Goal: Obtain resource: Download file/media

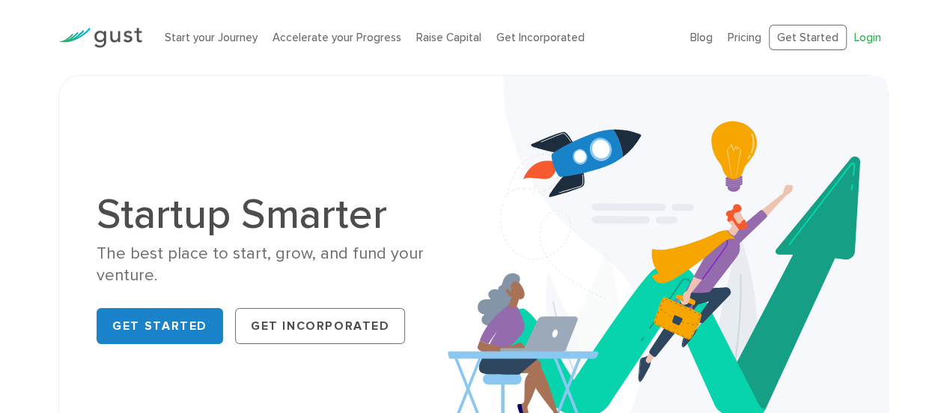
click at [858, 33] on link "Login" at bounding box center [868, 37] width 27 height 13
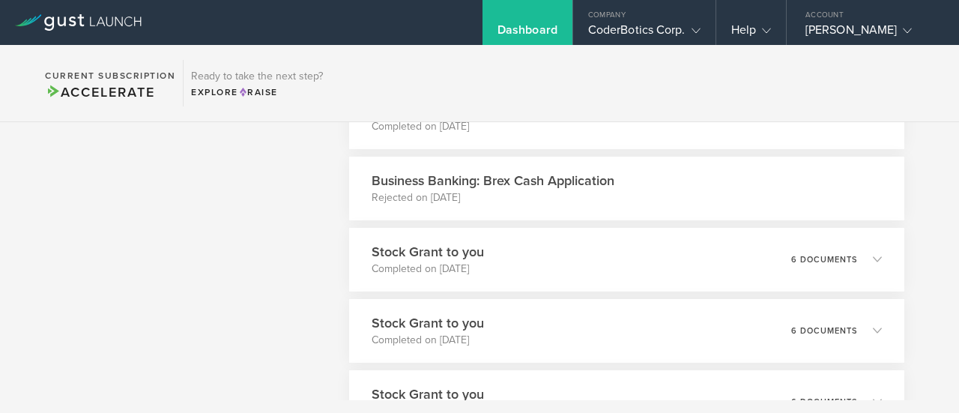
scroll to position [1637, 0]
click at [862, 265] on icon at bounding box center [874, 258] width 25 height 13
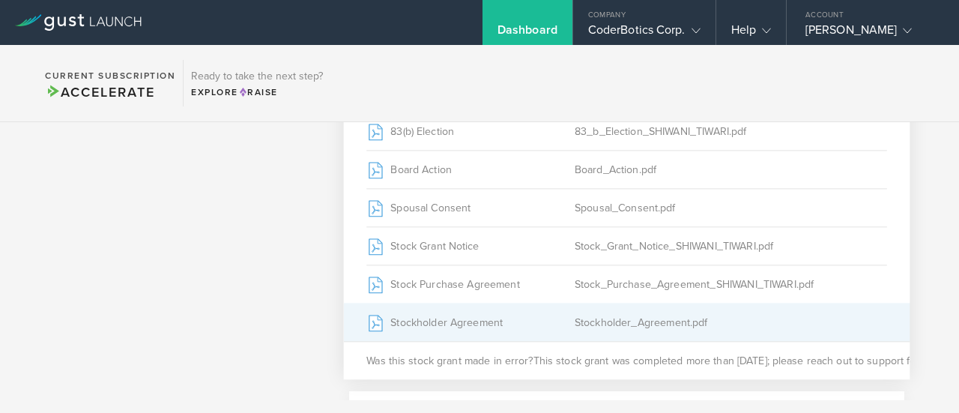
scroll to position [1861, 3]
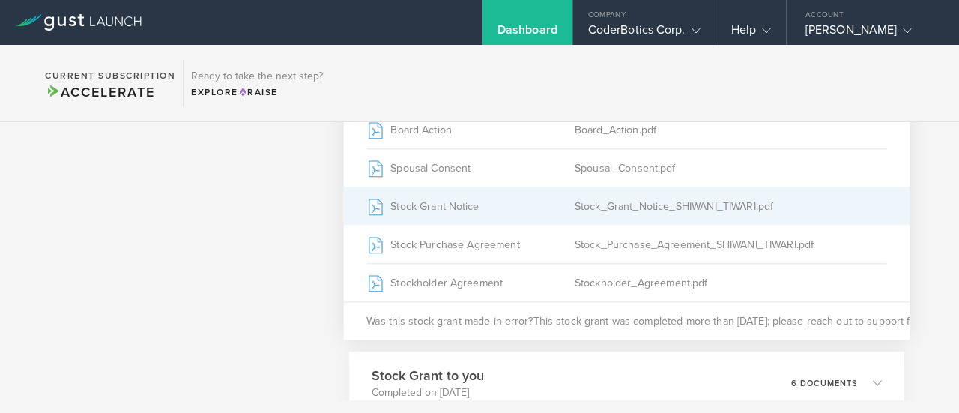
click at [648, 225] on div "Stock_Grant_Notice_SHIWANI_TIWARI.pdf" at bounding box center [730, 205] width 312 height 37
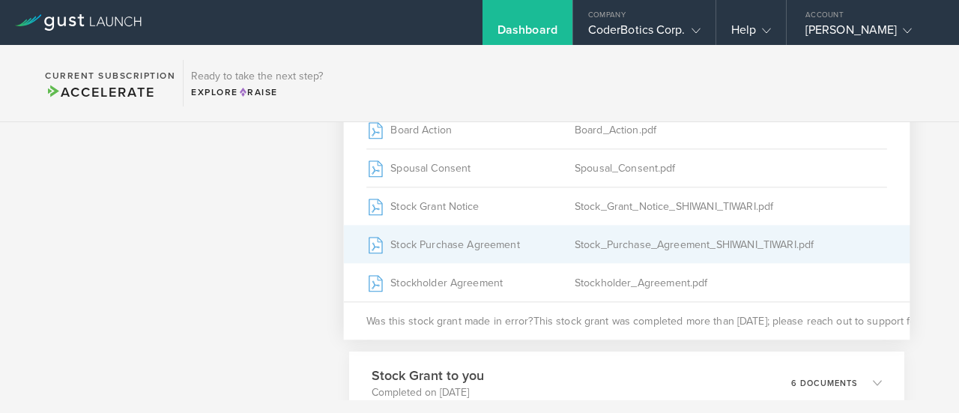
click at [574, 259] on div "Stock_Purchase_Agreement_SHIWANI_TIWARI.pdf" at bounding box center [730, 243] width 312 height 37
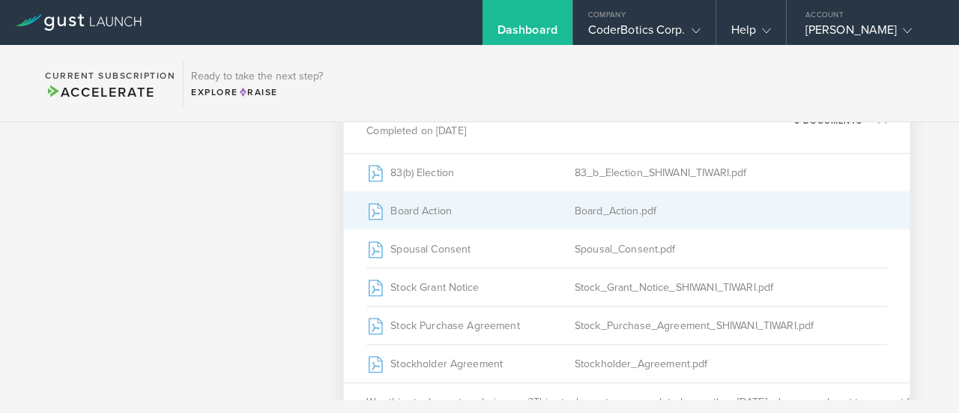
scroll to position [1804, 3]
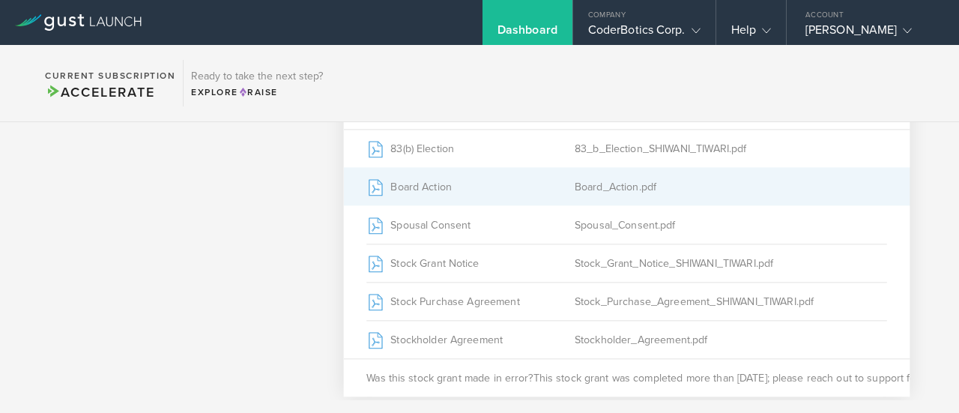
drag, startPoint x: 766, startPoint y: 201, endPoint x: 498, endPoint y: 201, distance: 268.1
click at [498, 201] on div "Board Action" at bounding box center [471, 186] width 208 height 37
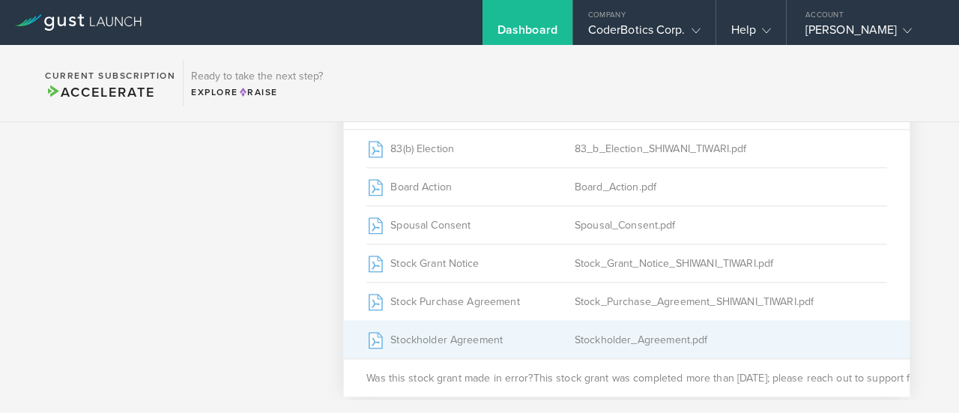
click at [576, 352] on div "Stockholder_Agreement.pdf" at bounding box center [730, 339] width 312 height 37
